Goal: Task Accomplishment & Management: Complete application form

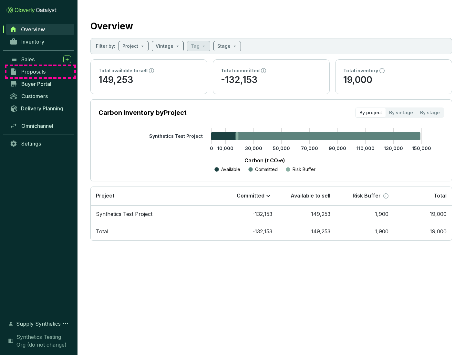
click at [40, 72] on span "Proposals" at bounding box center [33, 71] width 24 height 6
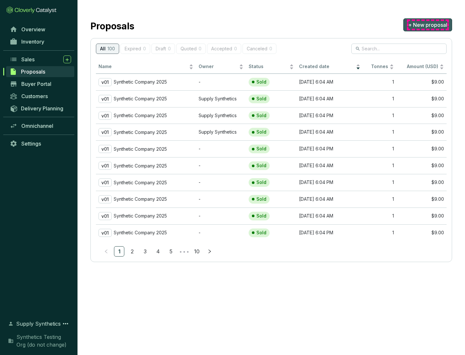
click at [427, 25] on span "+ New proposal" at bounding box center [427, 25] width 39 height 8
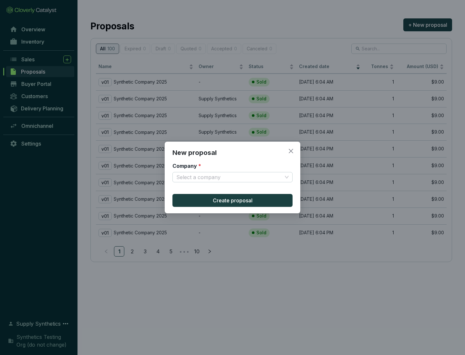
click at [229, 177] on input "Company *" at bounding box center [229, 177] width 106 height 10
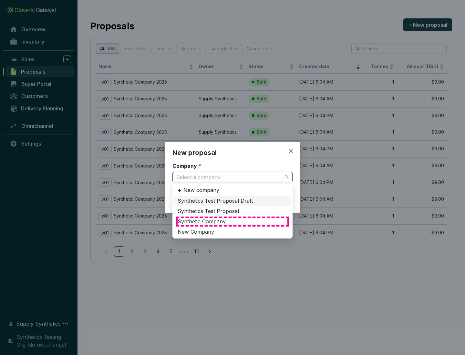
click at [232, 221] on div "Synthetic Company" at bounding box center [232, 221] width 110 height 7
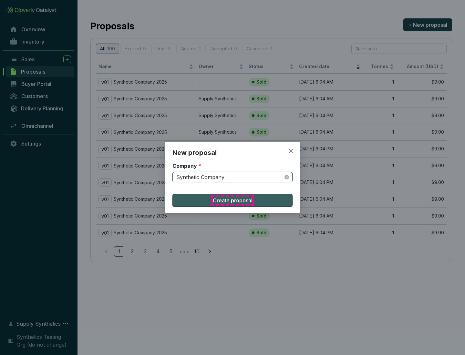
click at [232, 200] on span "Create proposal" at bounding box center [233, 200] width 40 height 8
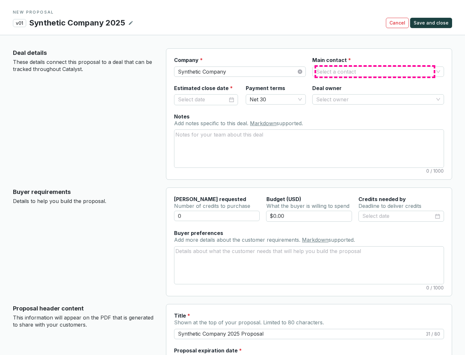
click at [375, 71] on input "Main contact *" at bounding box center [374, 72] width 117 height 10
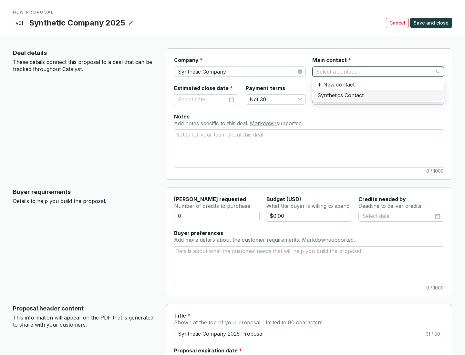
click at [378, 95] on div "Synthetics Contact" at bounding box center [377, 95] width 121 height 7
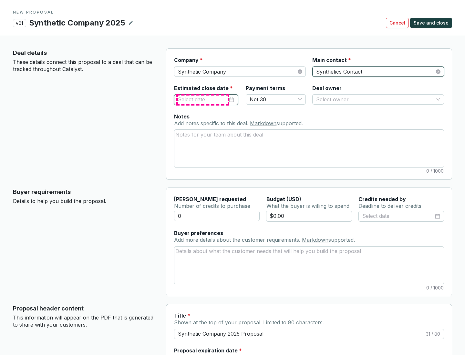
click at [203, 99] on input "Estimated close date *" at bounding box center [203, 100] width 50 height 8
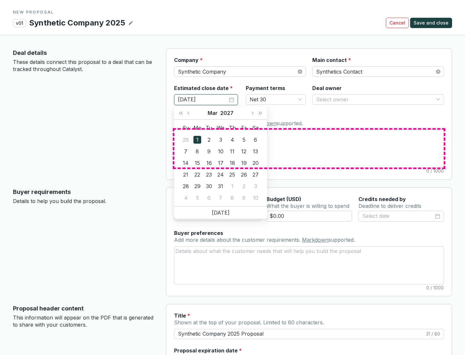
type input "[DATE]"
click at [309, 148] on textarea "Notes Add notes specific to this deal. Markdown supported." at bounding box center [308, 148] width 269 height 37
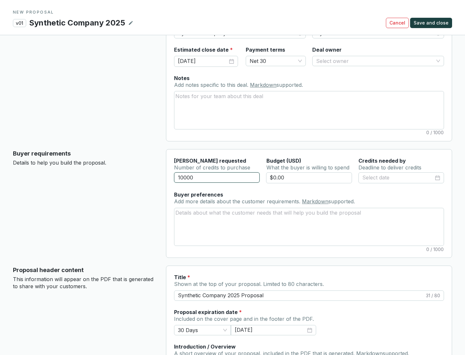
scroll to position [39, 0]
type input "10000"
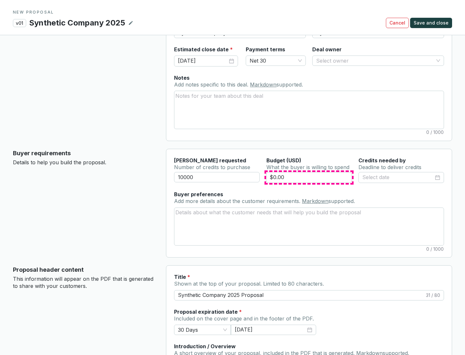
type input "$0.00"
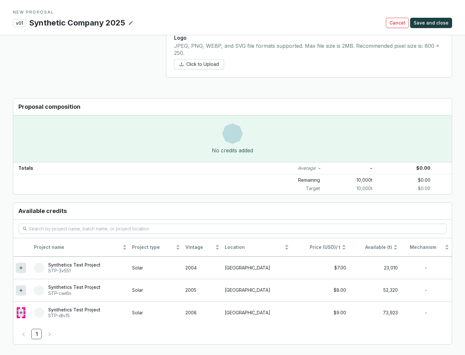
click at [21, 313] on icon at bounding box center [20, 312] width 3 height 3
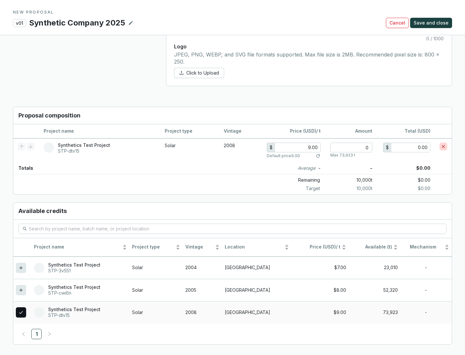
scroll to position [371, 0]
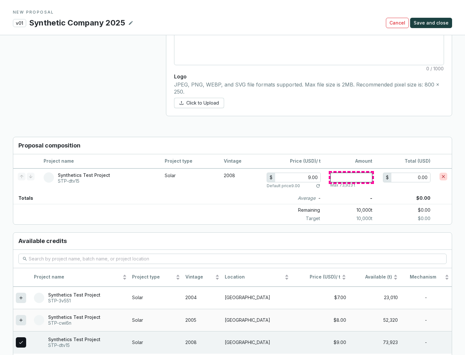
type input "1"
type input "9.00"
type input "1"
click at [432, 23] on span "Save and close" at bounding box center [430, 23] width 35 height 6
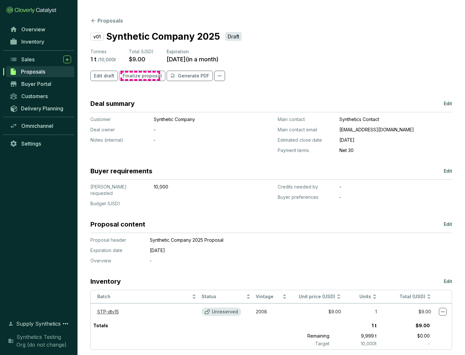
click at [140, 76] on span "Finalize proposal" at bounding box center [142, 76] width 39 height 6
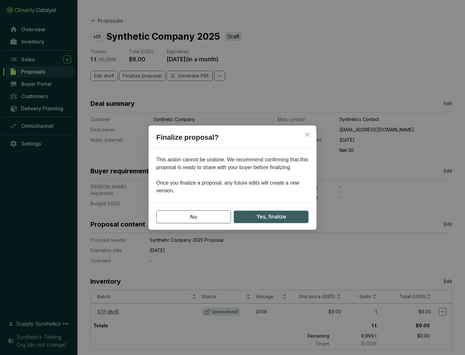
click at [271, 217] on span "Yes, finalize" at bounding box center [271, 217] width 30 height 8
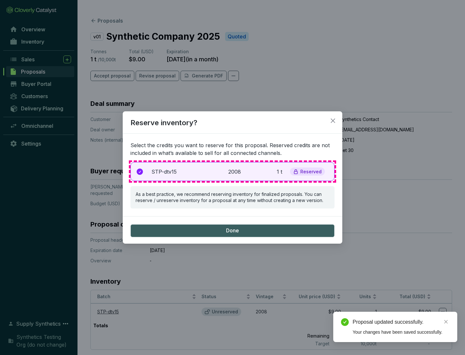
click at [232, 171] on p "2008" at bounding box center [235, 172] width 14 height 8
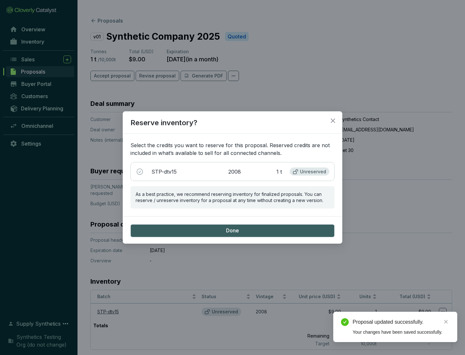
click at [232, 230] on span "Done" at bounding box center [232, 230] width 13 height 7
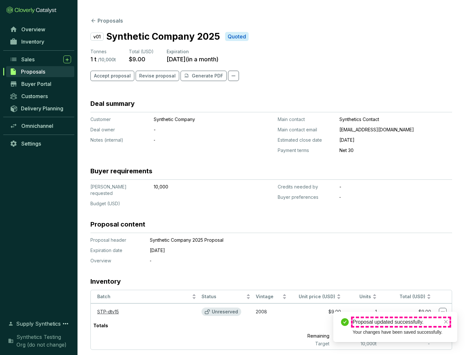
click at [401, 322] on div "Proposal updated successfully." at bounding box center [400, 322] width 97 height 8
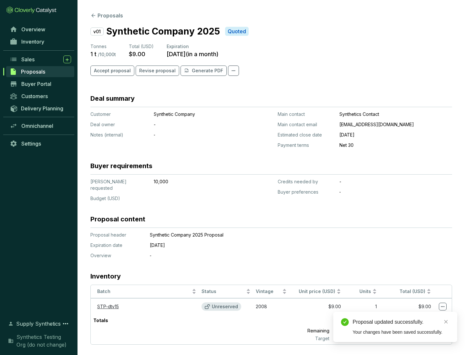
click at [442, 306] on icon at bounding box center [443, 306] width 4 height 1
click at [423, 315] on div "Proposal updated successfully. Your changes have been saved successfully." at bounding box center [395, 327] width 124 height 30
click at [401, 322] on div "Proposal updated successfully." at bounding box center [400, 322] width 97 height 8
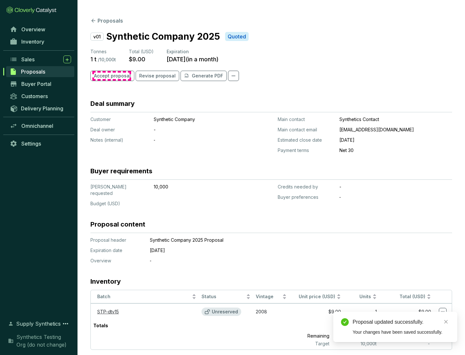
click at [111, 76] on span "Accept proposal" at bounding box center [112, 76] width 37 height 6
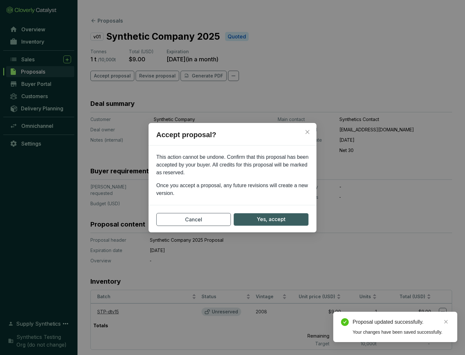
click at [271, 219] on span "Yes, accept" at bounding box center [271, 219] width 29 height 8
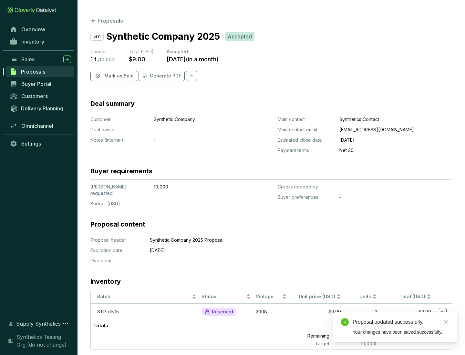
click at [118, 76] on span "Mark as Sold" at bounding box center [118, 76] width 29 height 6
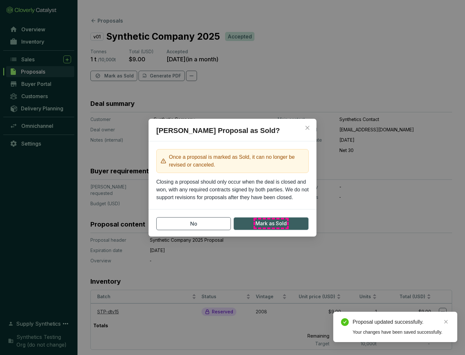
click at [271, 223] on span "Mark as Sold" at bounding box center [270, 223] width 31 height 8
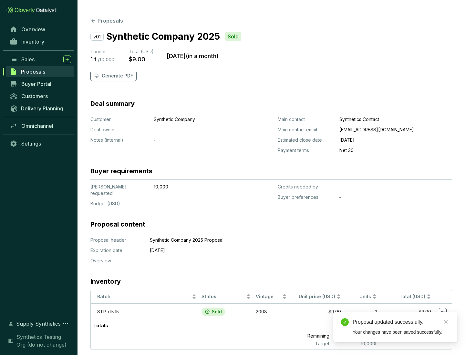
click at [116, 76] on p "Generate PDF" at bounding box center [117, 76] width 31 height 6
click at [401, 322] on div "Proposal updated successfully." at bounding box center [400, 322] width 97 height 8
